Goal: Transaction & Acquisition: Download file/media

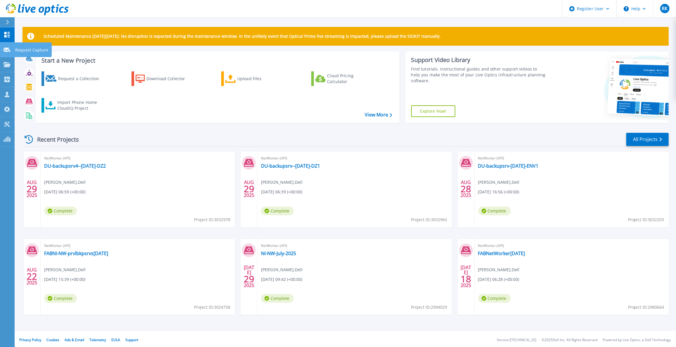
click at [6, 52] on icon at bounding box center [7, 50] width 7 height 4
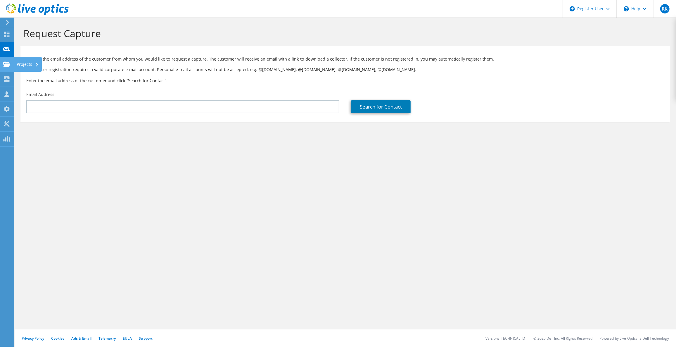
click at [9, 66] on use at bounding box center [6, 63] width 7 height 5
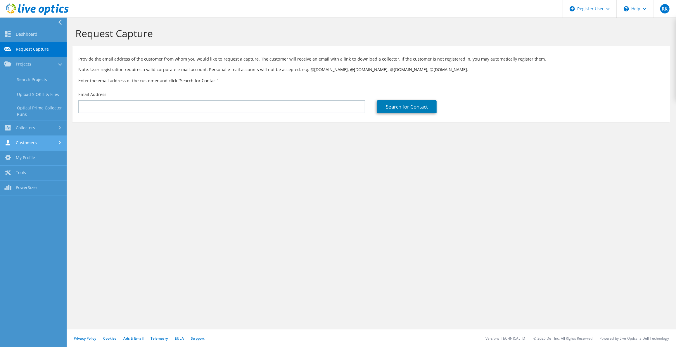
click at [39, 147] on link "Customers" at bounding box center [33, 143] width 67 height 15
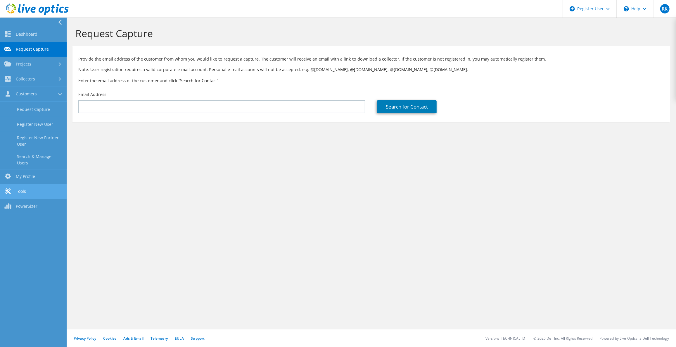
click at [30, 191] on link "Tools" at bounding box center [33, 191] width 67 height 15
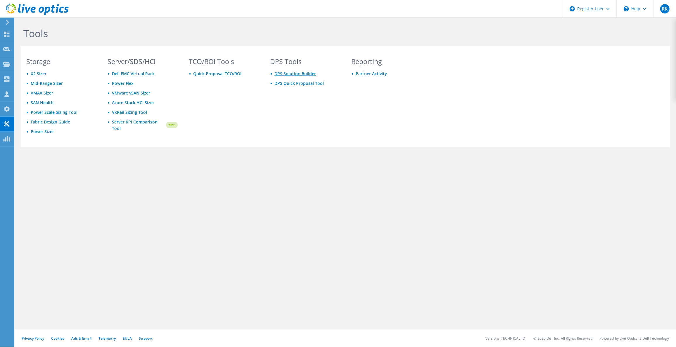
click at [285, 73] on link "DPS Solution Builder" at bounding box center [296, 74] width 42 height 6
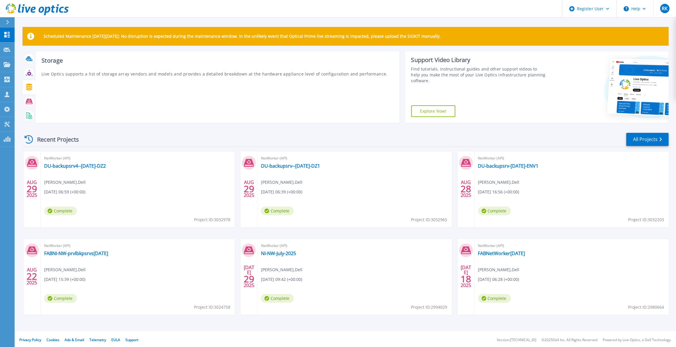
click at [30, 92] on div at bounding box center [29, 87] width 10 height 10
click at [31, 90] on icon at bounding box center [29, 87] width 6 height 7
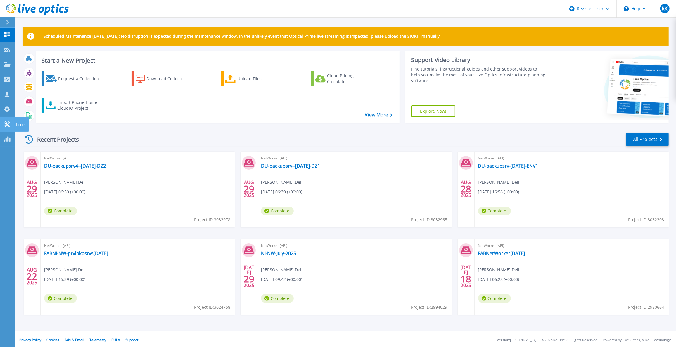
click at [10, 128] on link "Tools Tools" at bounding box center [7, 124] width 15 height 15
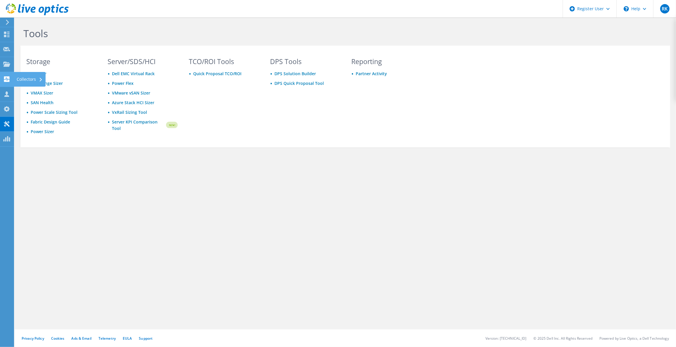
click at [15, 77] on div "Collectors" at bounding box center [30, 79] width 32 height 15
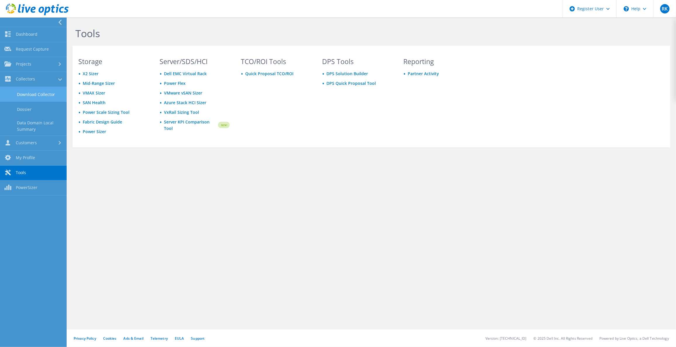
click at [37, 94] on link "Download Collector" at bounding box center [33, 94] width 67 height 15
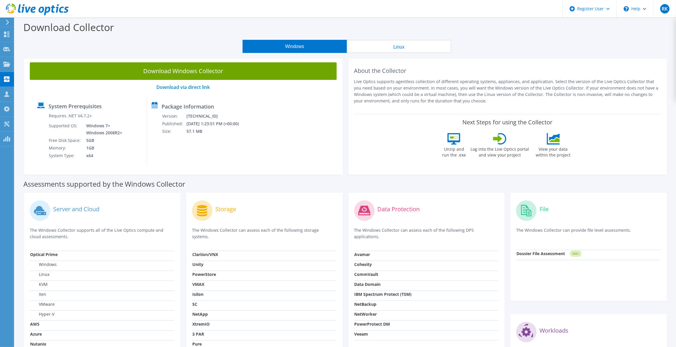
scroll to position [53, 0]
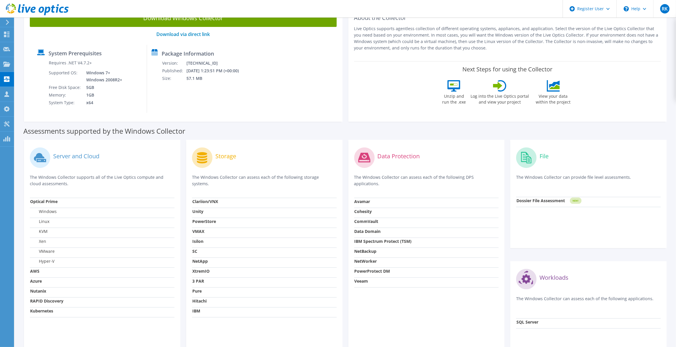
click at [368, 258] on strong "NetWorker" at bounding box center [366, 261] width 23 height 6
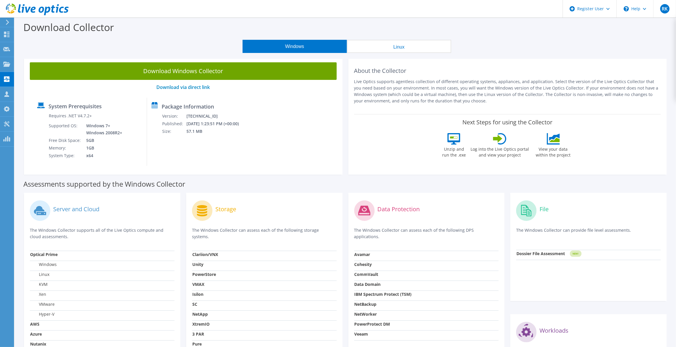
click at [396, 45] on button "Linux" at bounding box center [399, 46] width 104 height 13
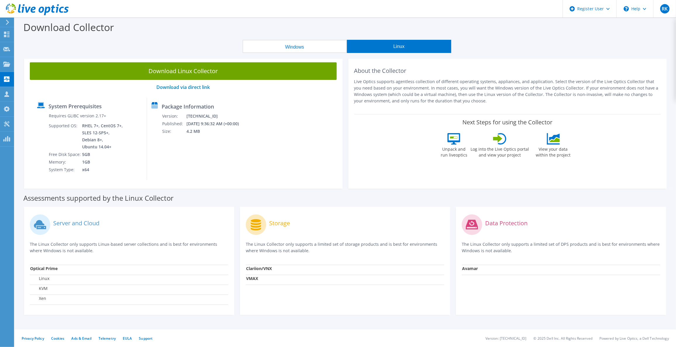
click at [303, 43] on button "Windows" at bounding box center [295, 46] width 104 height 13
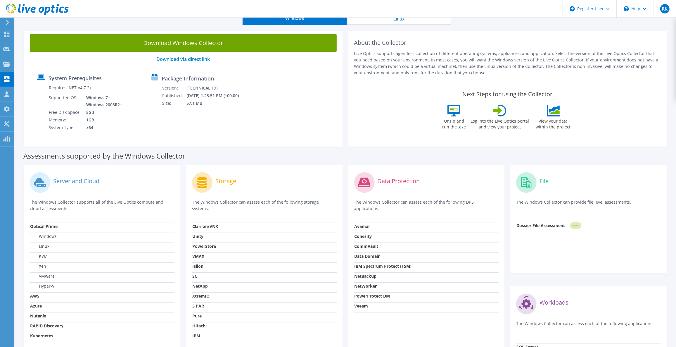
scroll to position [80, 0]
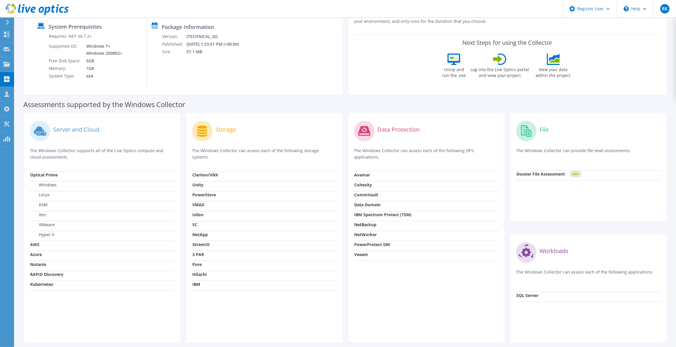
click at [44, 284] on strong "Kubernetes" at bounding box center [41, 284] width 23 height 6
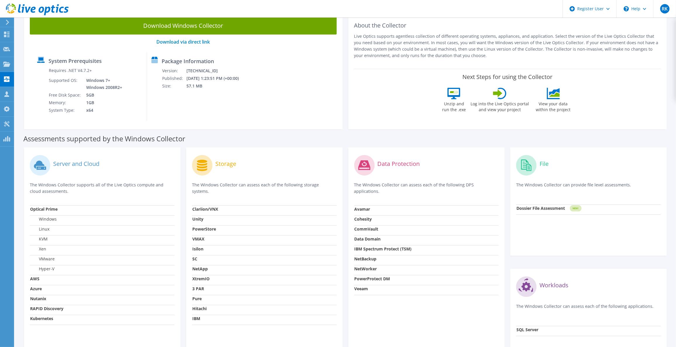
scroll to position [53, 0]
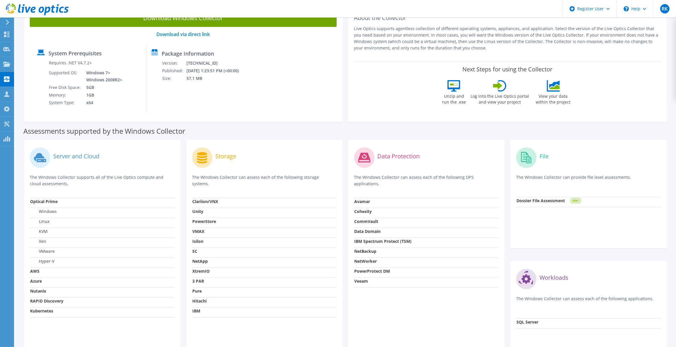
click at [51, 310] on strong "Kubernetes" at bounding box center [41, 311] width 23 height 6
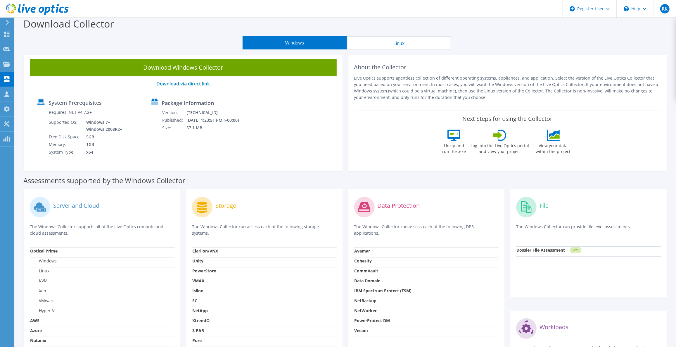
scroll to position [0, 0]
